Goal: Entertainment & Leisure: Consume media (video, audio)

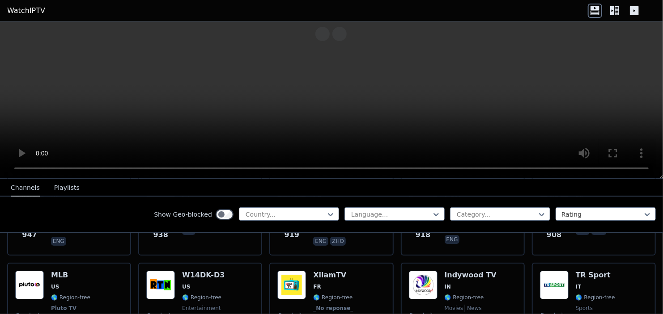
scroll to position [1744, 0]
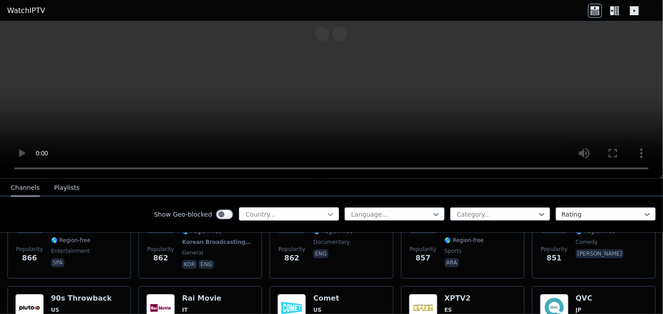
click at [326, 210] on icon at bounding box center [330, 214] width 9 height 9
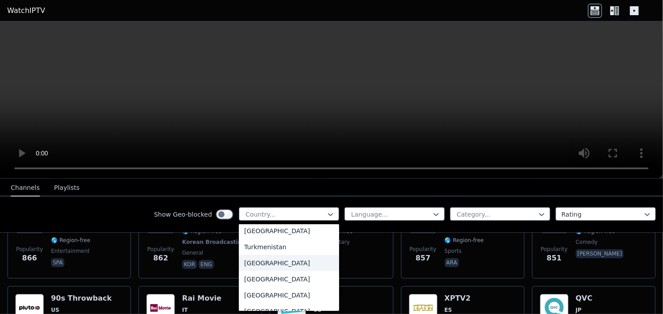
scroll to position [3090, 0]
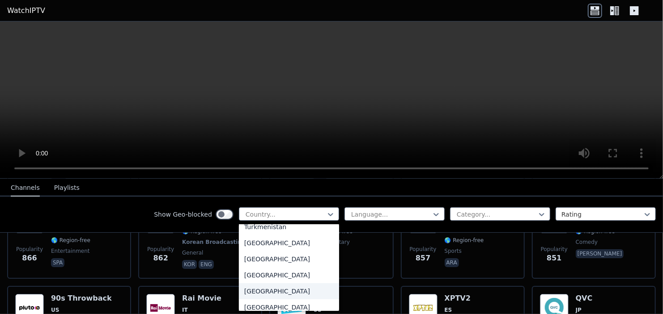
click at [302, 287] on div "[GEOGRAPHIC_DATA]" at bounding box center [289, 291] width 100 height 16
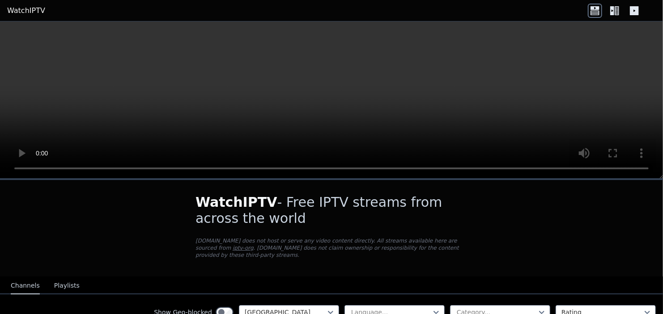
scroll to position [179, 0]
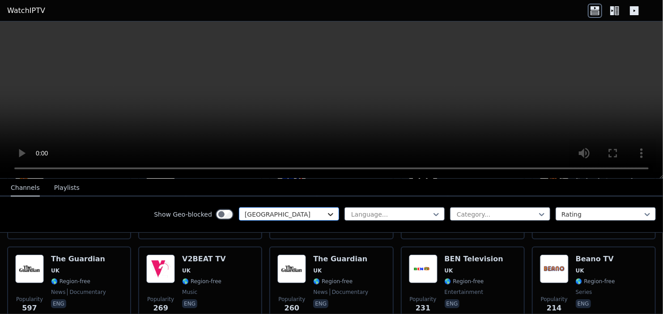
click at [329, 216] on div "[GEOGRAPHIC_DATA]" at bounding box center [289, 213] width 100 height 13
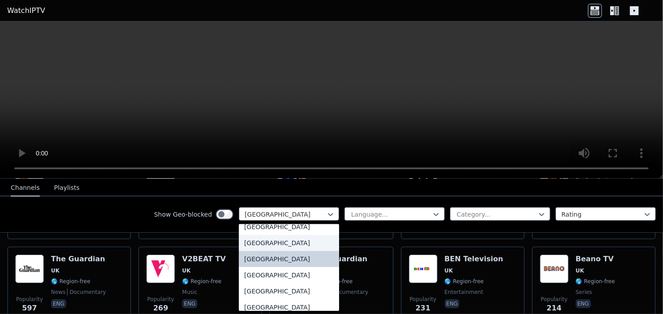
scroll to position [3126, 0]
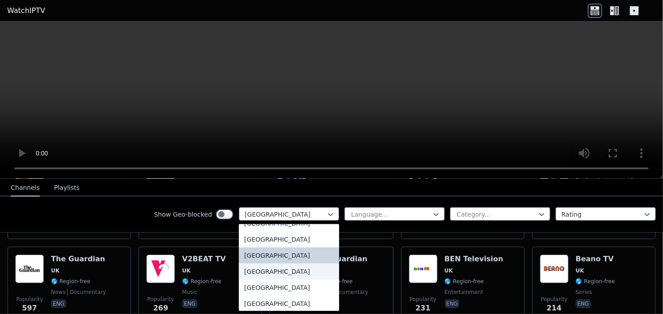
click at [295, 273] on div "[GEOGRAPHIC_DATA]" at bounding box center [289, 272] width 100 height 16
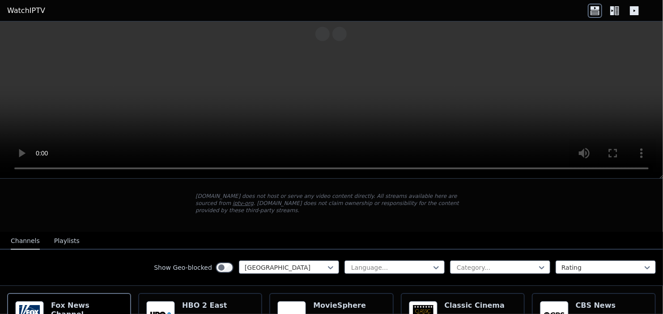
scroll to position [89, 0]
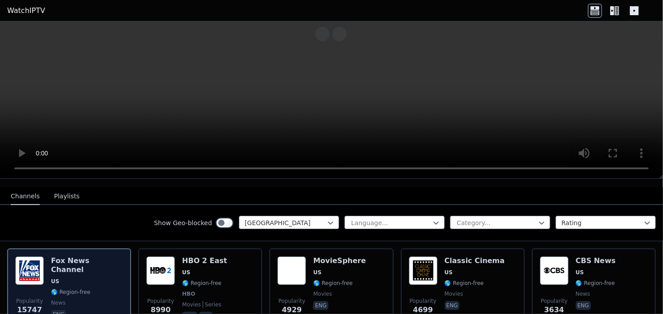
click at [82, 278] on span "US" at bounding box center [87, 281] width 72 height 7
